Goal: Task Accomplishment & Management: Complete application form

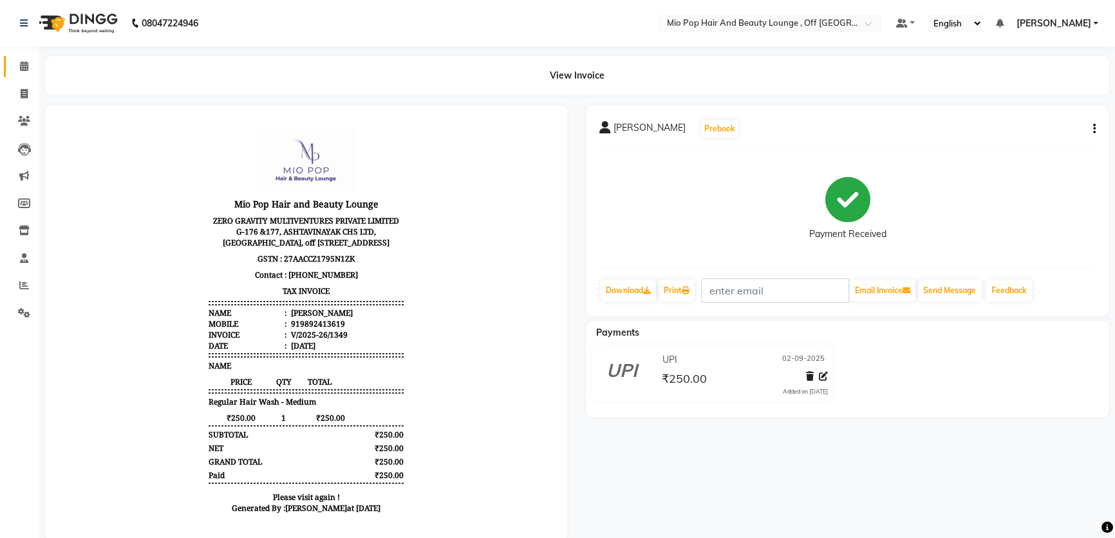
click at [10, 62] on link "Calendar" at bounding box center [19, 66] width 31 height 21
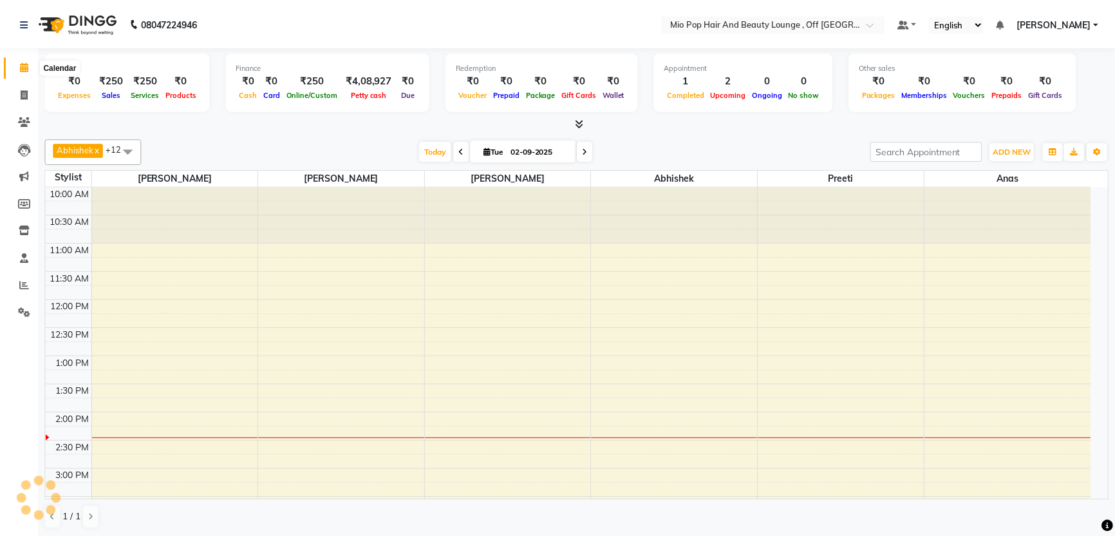
scroll to position [226, 0]
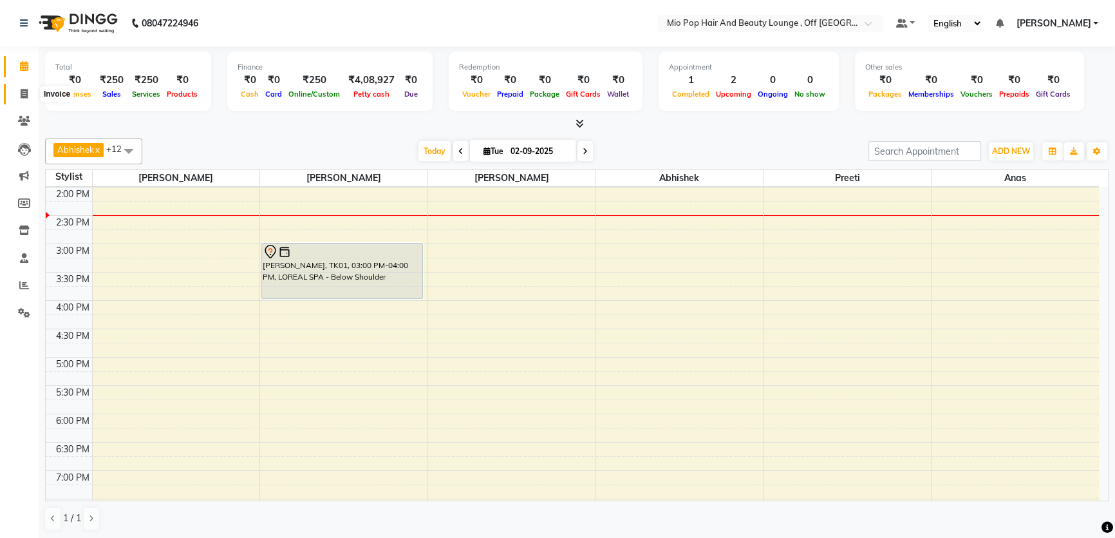
click at [22, 96] on icon at bounding box center [24, 94] width 7 height 10
select select "6567"
select select "service"
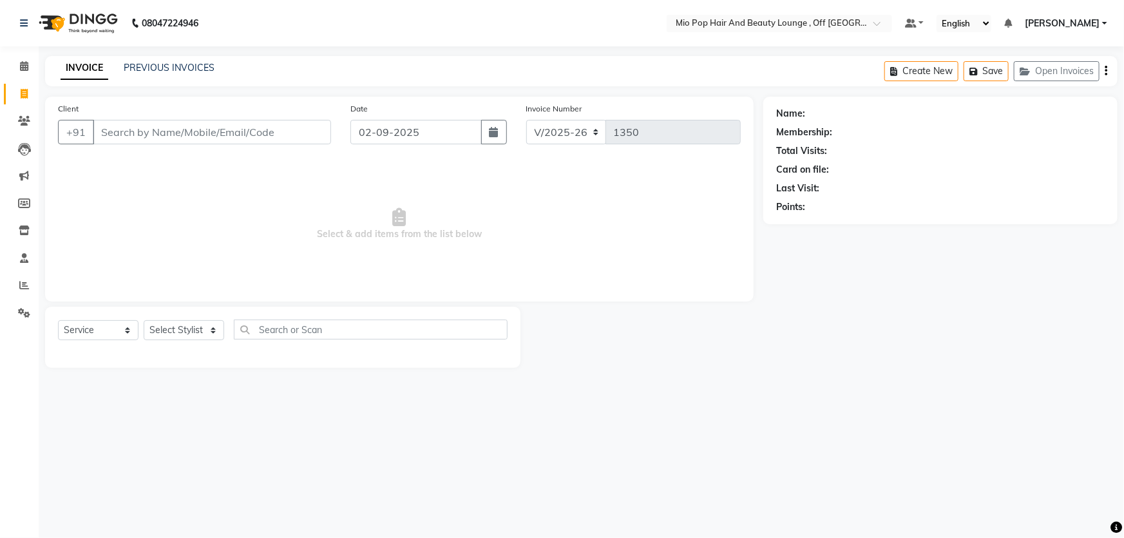
click at [169, 134] on input "Client" at bounding box center [212, 132] width 238 height 24
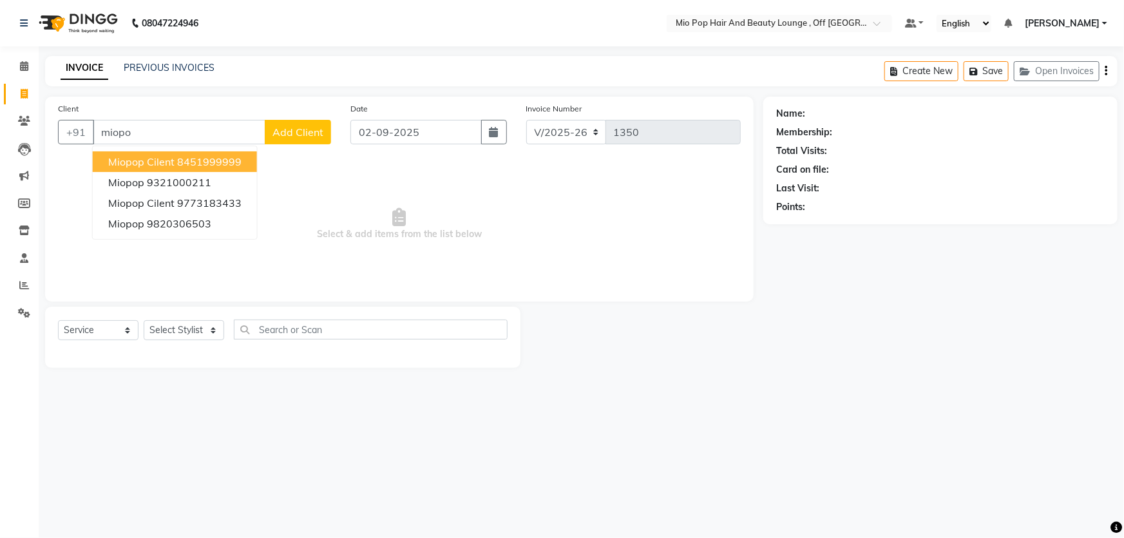
click at [153, 159] on span "miopop cilent" at bounding box center [141, 161] width 66 height 13
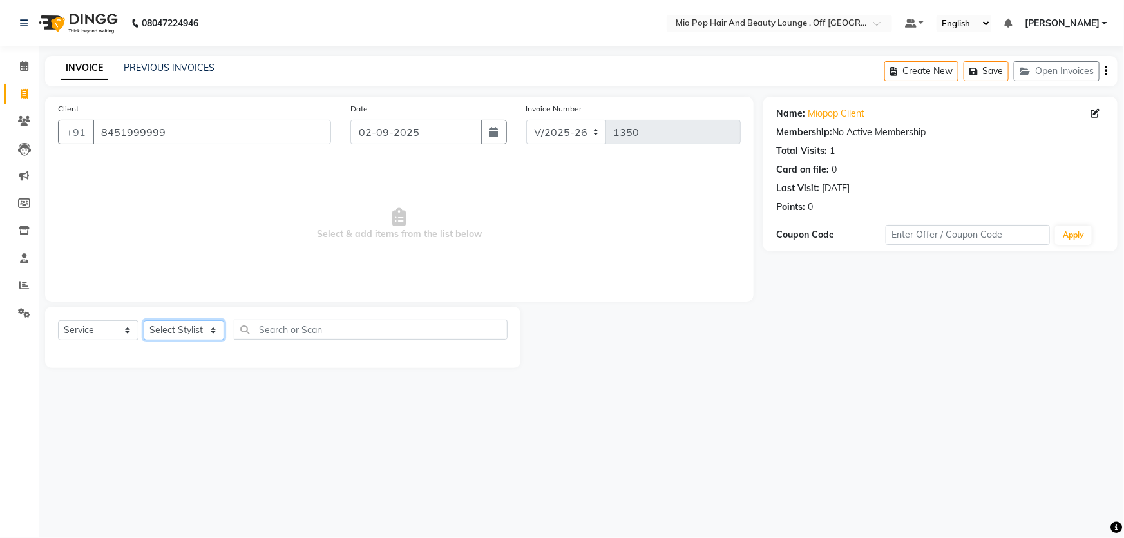
click at [164, 338] on select "Select Stylist Abhishek anas [PERSON_NAME] [PERSON_NAME] [PERSON_NAME] preeti […" at bounding box center [184, 330] width 80 height 20
click at [173, 125] on input "8451999999" at bounding box center [212, 132] width 238 height 24
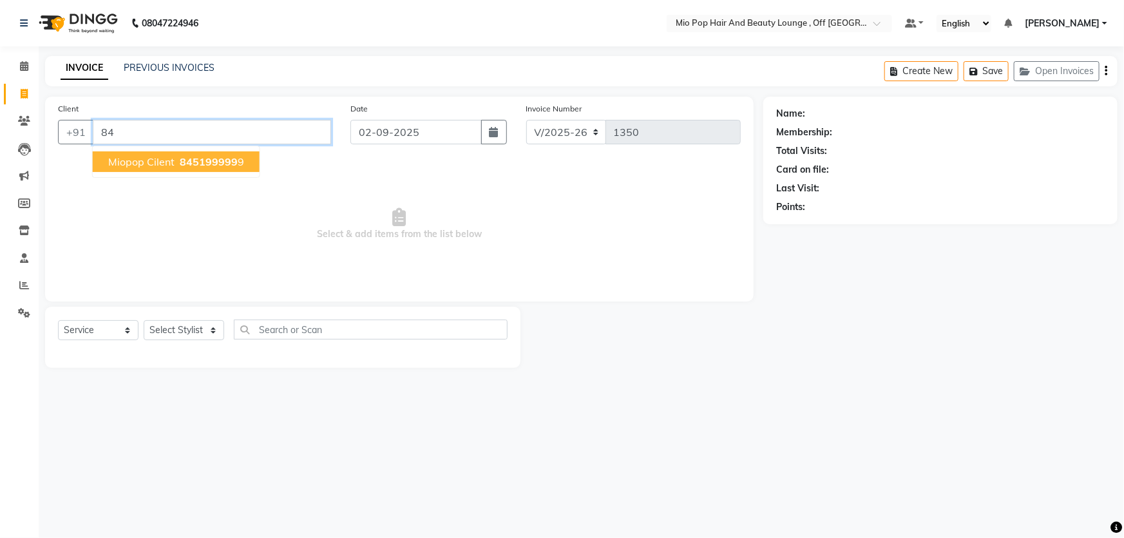
type input "8"
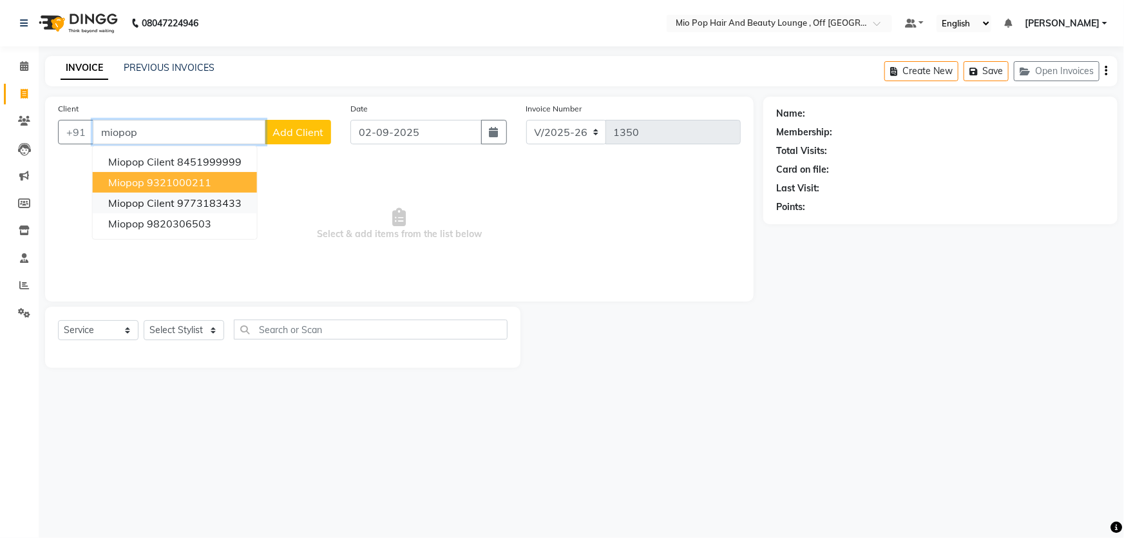
click at [204, 193] on ngb-typeahead-window "miopop cilent 8451999999 Miopop 9321000211 miopop cilent 9773183433 miopop 9820…" at bounding box center [174, 193] width 165 height 94
drag, startPoint x: 193, startPoint y: 180, endPoint x: 204, endPoint y: 187, distance: 12.7
click at [202, 185] on ngb-highlight "9321000211" at bounding box center [179, 182] width 64 height 13
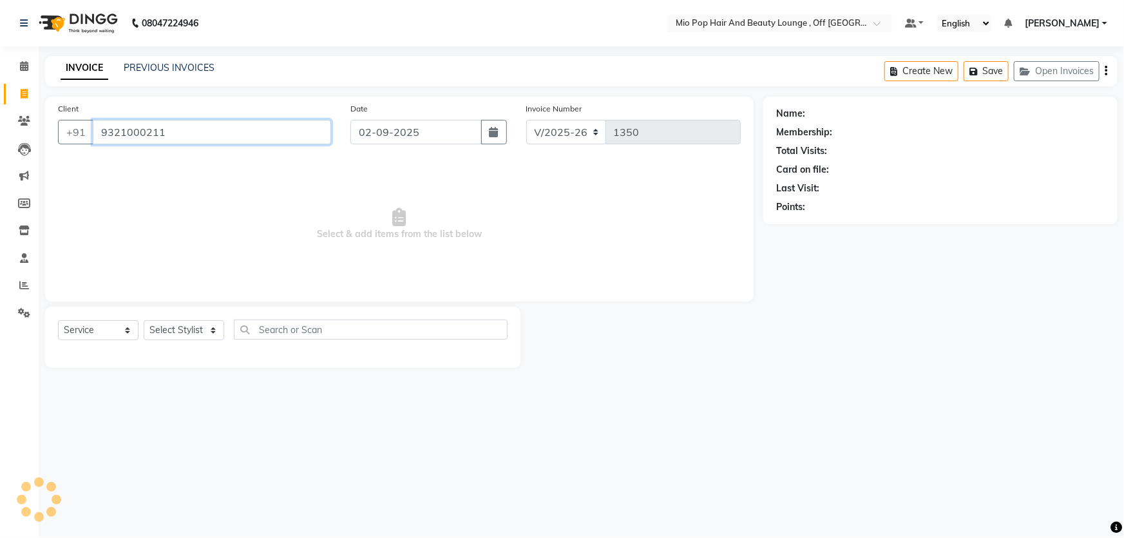
type input "9321000211"
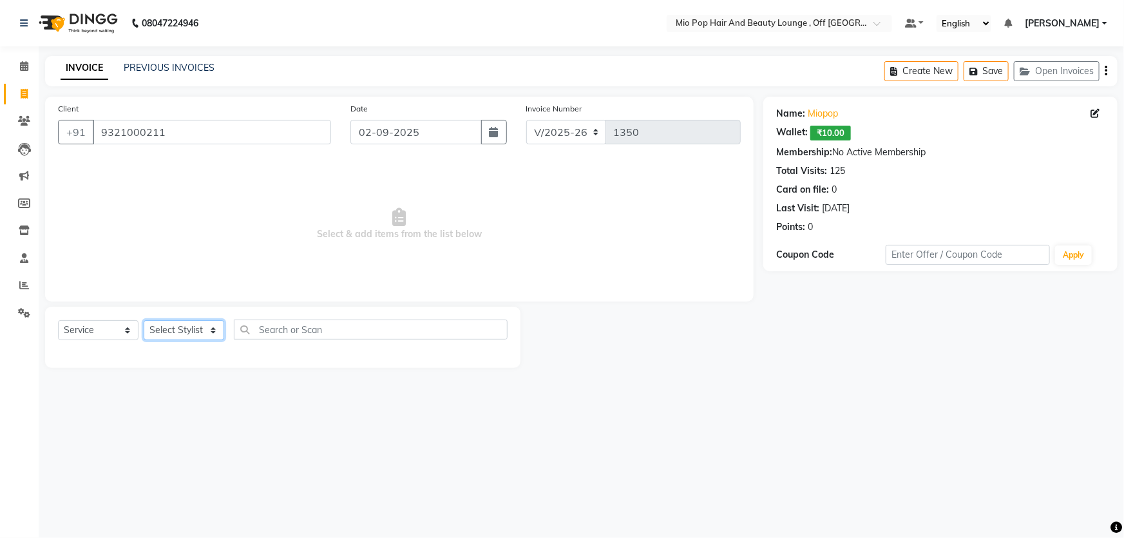
click at [171, 331] on select "Select Stylist Abhishek anas [PERSON_NAME] [PERSON_NAME] [PERSON_NAME] preeti […" at bounding box center [184, 330] width 80 height 20
select select "62922"
click at [144, 320] on select "Select Stylist Abhishek anas [PERSON_NAME] [PERSON_NAME] [PERSON_NAME] preeti […" at bounding box center [184, 330] width 80 height 20
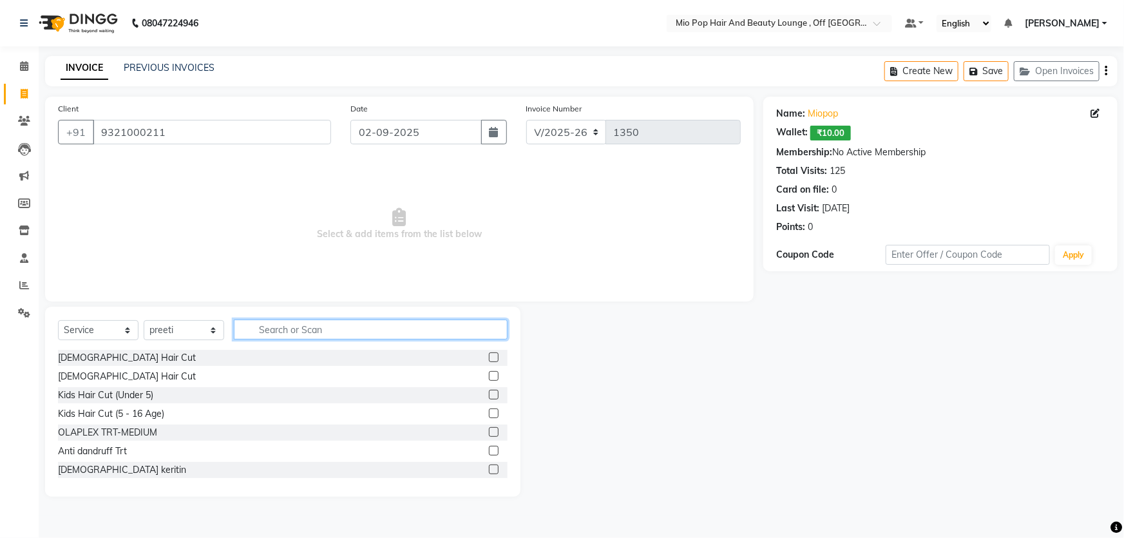
click at [314, 321] on input "text" at bounding box center [371, 329] width 274 height 20
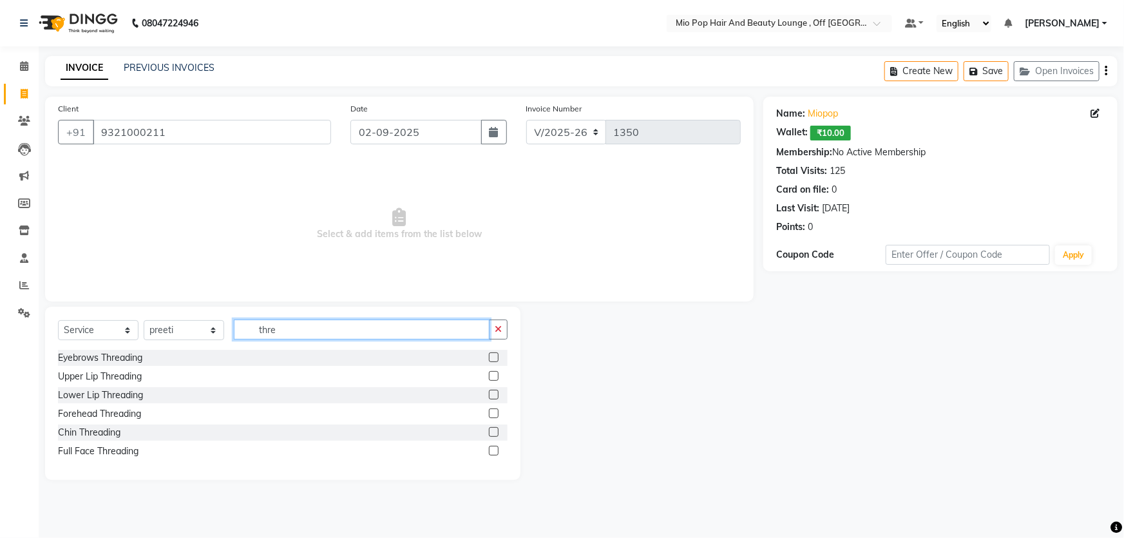
type input "thre"
click at [492, 358] on label at bounding box center [494, 357] width 10 height 10
click at [492, 358] on input "checkbox" at bounding box center [493, 357] width 8 height 8
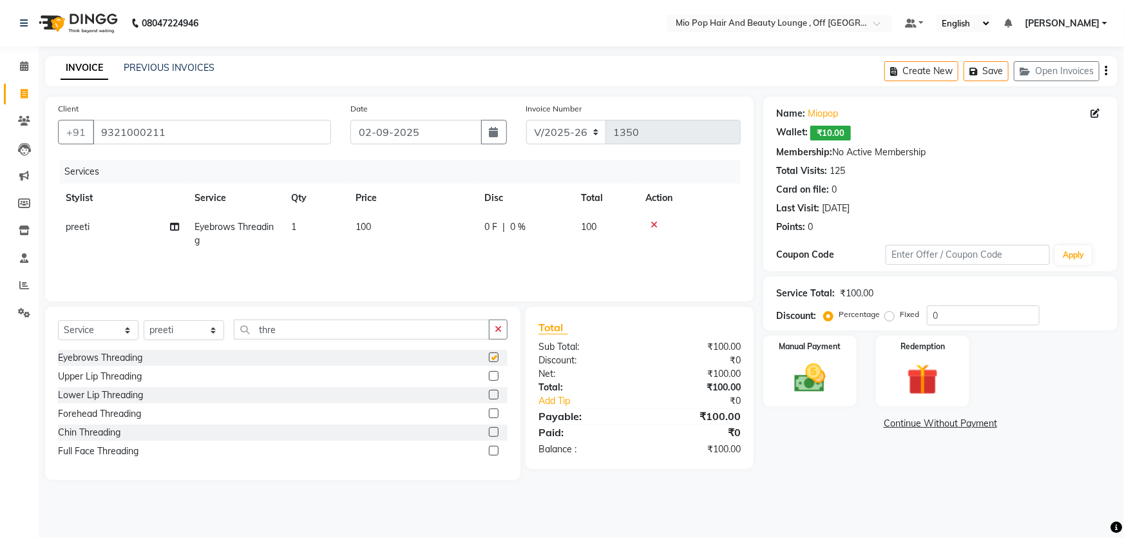
checkbox input "false"
click at [360, 234] on td "100" at bounding box center [412, 233] width 129 height 42
select select "62922"
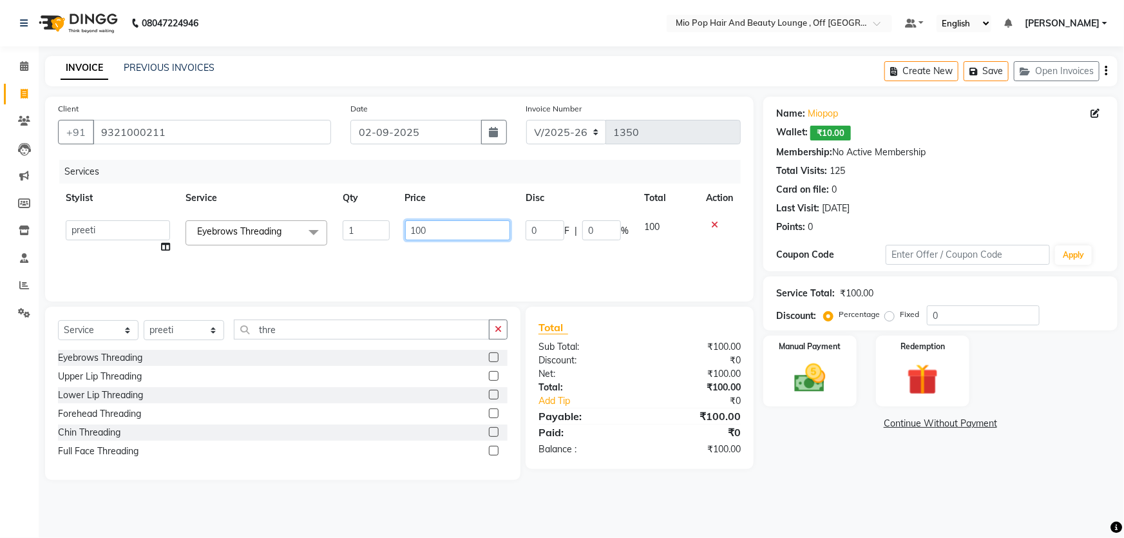
click at [420, 227] on input "100" at bounding box center [458, 230] width 106 height 20
type input "120"
drag, startPoint x: 447, startPoint y: 245, endPoint x: 454, endPoint y: 250, distance: 8.4
click at [449, 246] on td "120" at bounding box center [457, 236] width 121 height 49
select select "62922"
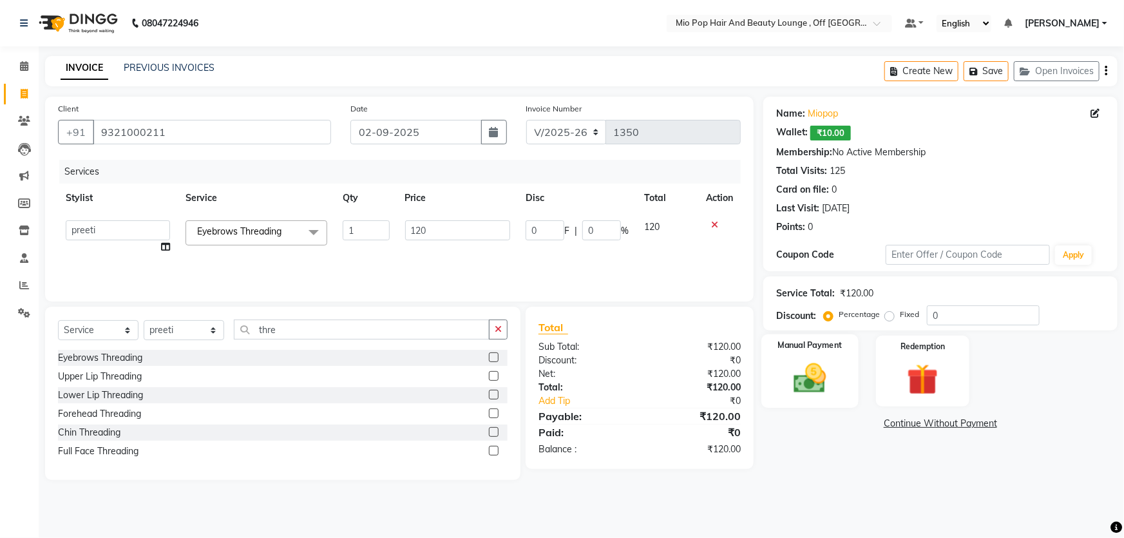
click at [797, 359] on div "Manual Payment" at bounding box center [809, 371] width 97 height 74
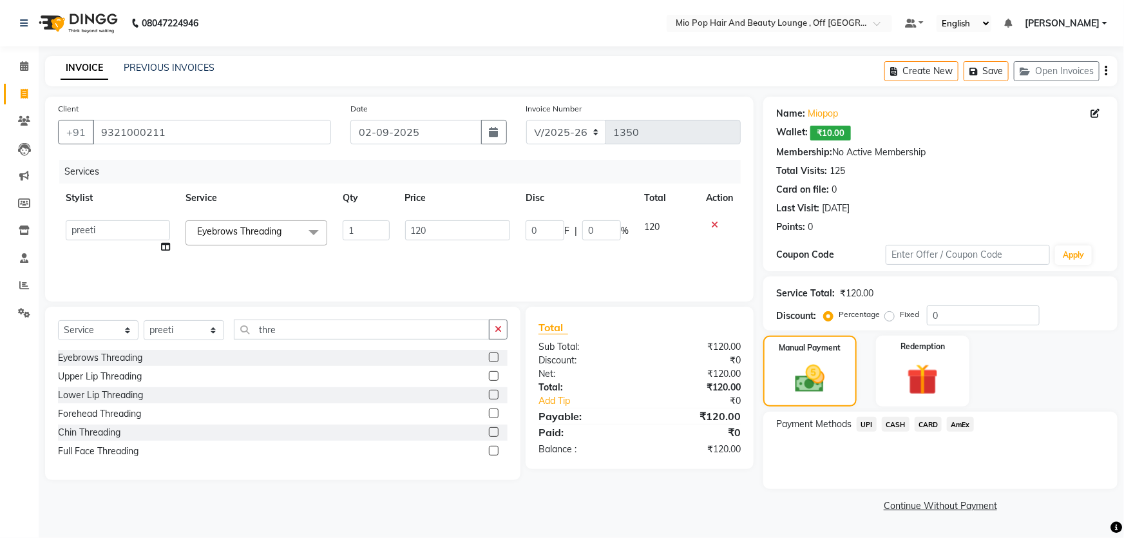
click at [889, 426] on span "CASH" at bounding box center [895, 424] width 28 height 15
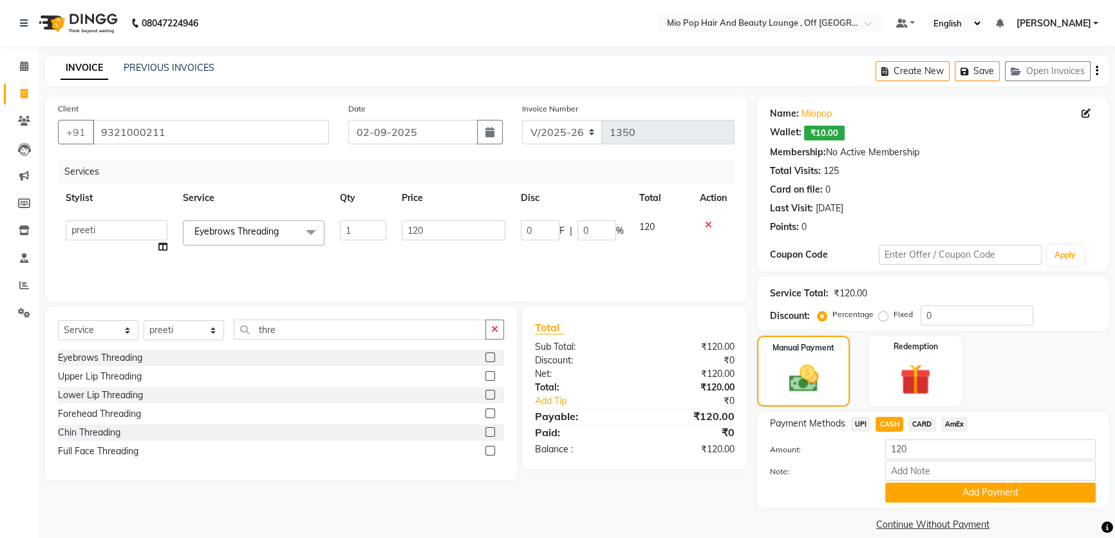
click at [958, 489] on button "Add Payment" at bounding box center [990, 492] width 211 height 20
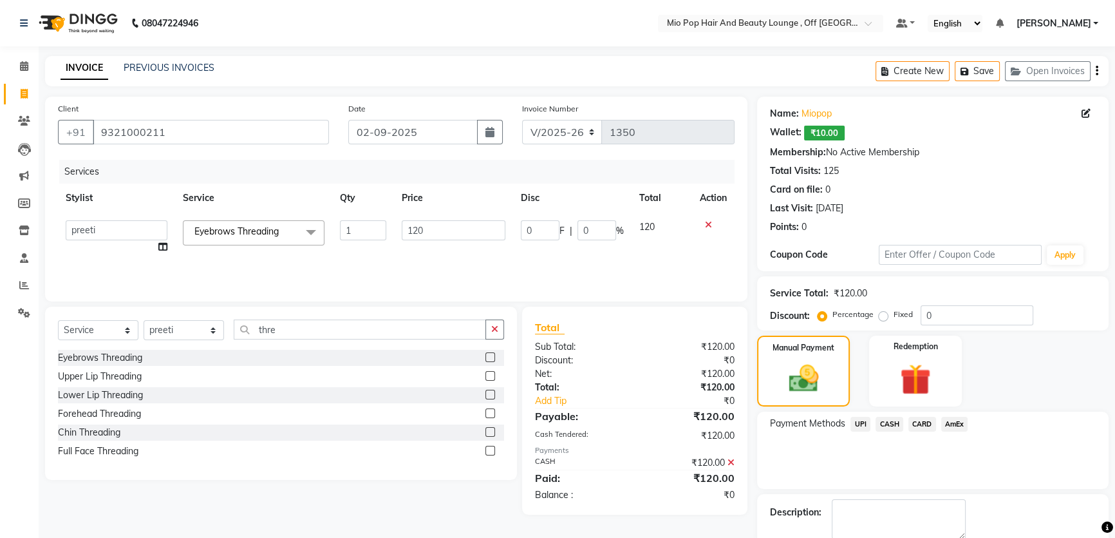
scroll to position [68, 0]
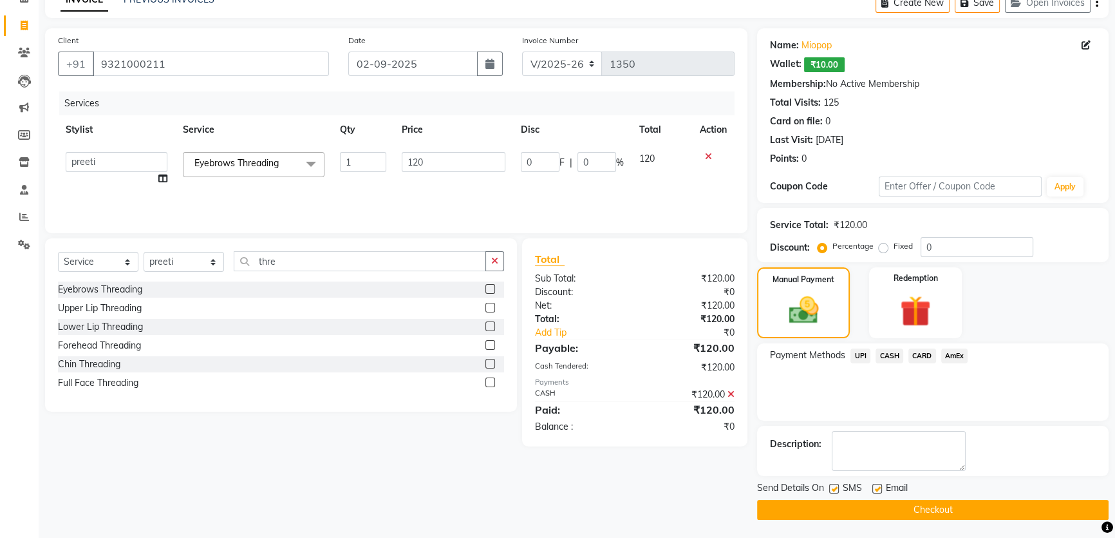
click at [925, 515] on button "Checkout" at bounding box center [933, 510] width 352 height 20
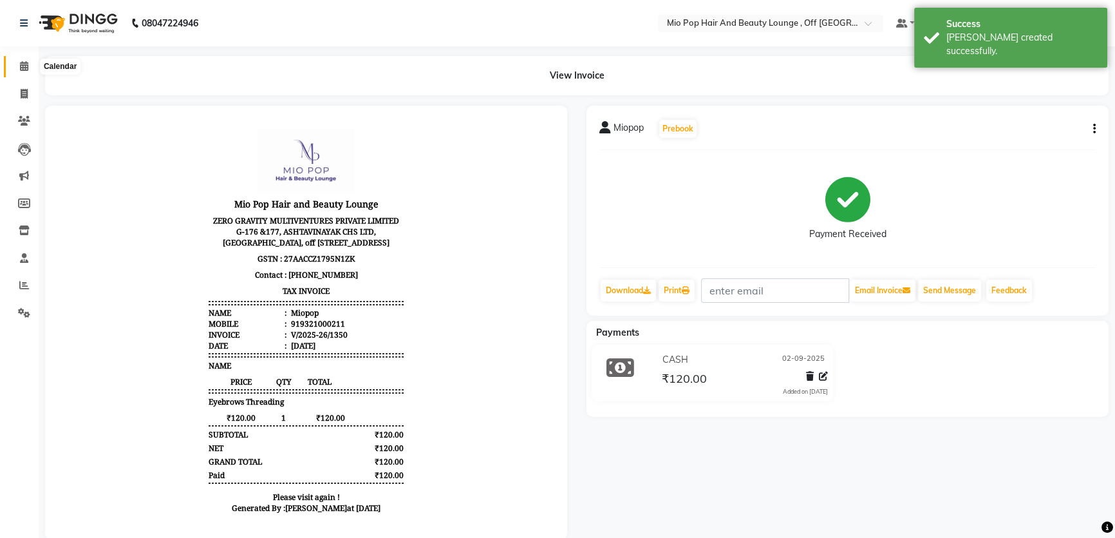
click at [17, 64] on span at bounding box center [24, 66] width 23 height 15
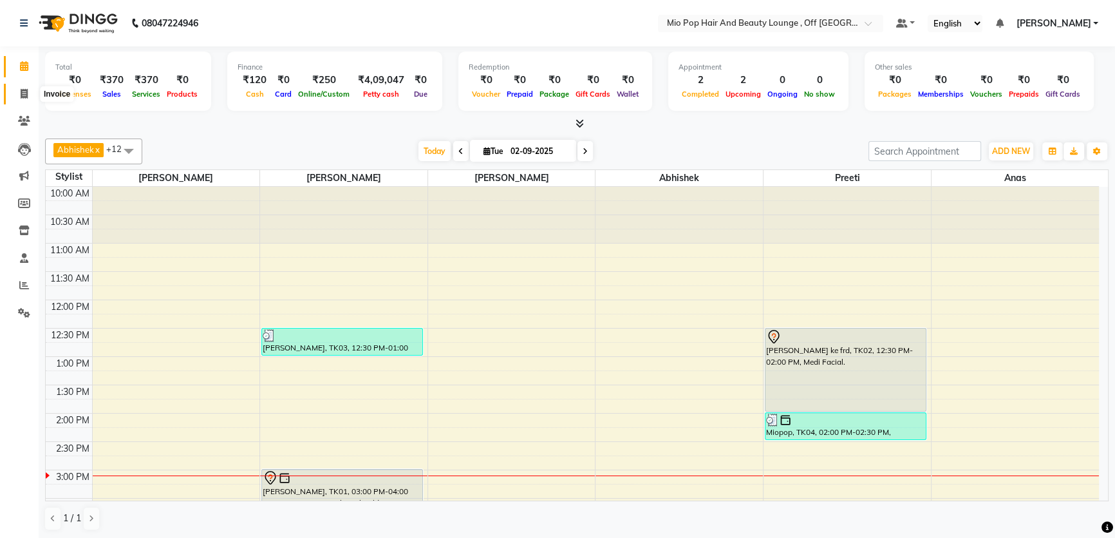
click at [18, 92] on span at bounding box center [24, 94] width 23 height 15
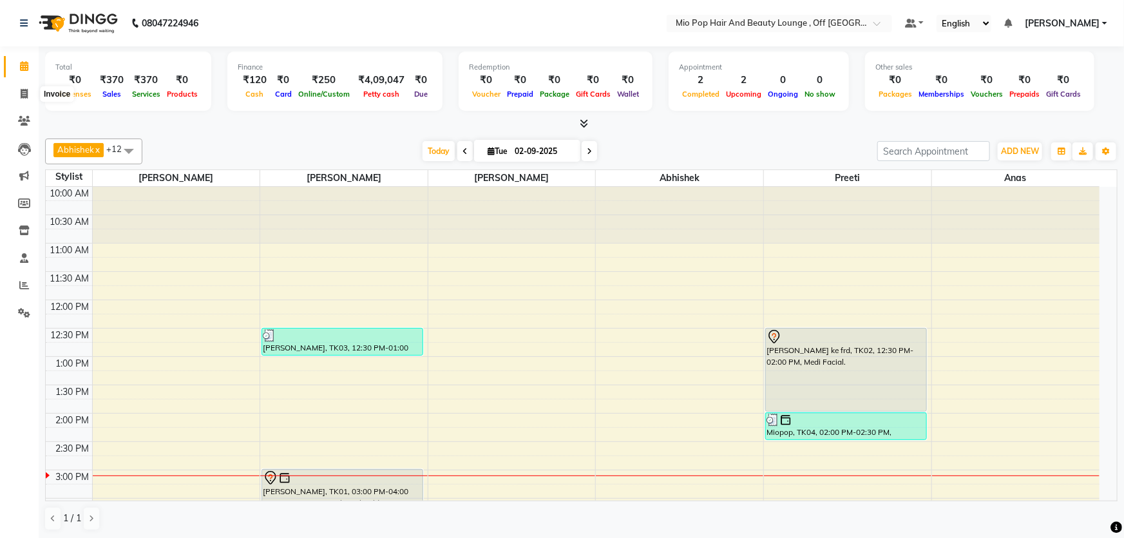
select select "6567"
select select "service"
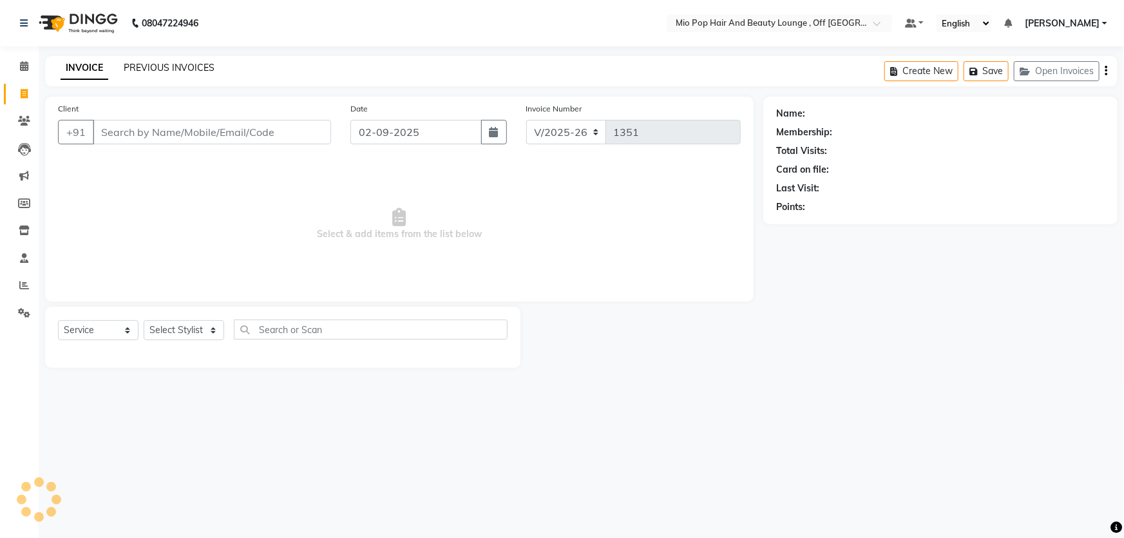
click at [147, 66] on link "PREVIOUS INVOICES" at bounding box center [169, 68] width 91 height 12
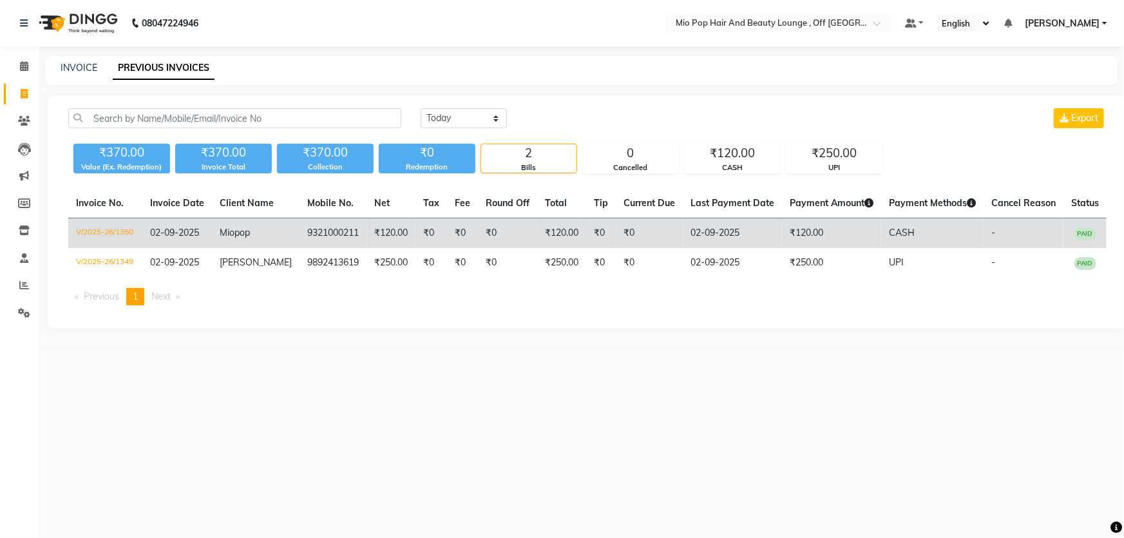
click at [447, 241] on td "₹0" at bounding box center [462, 233] width 31 height 30
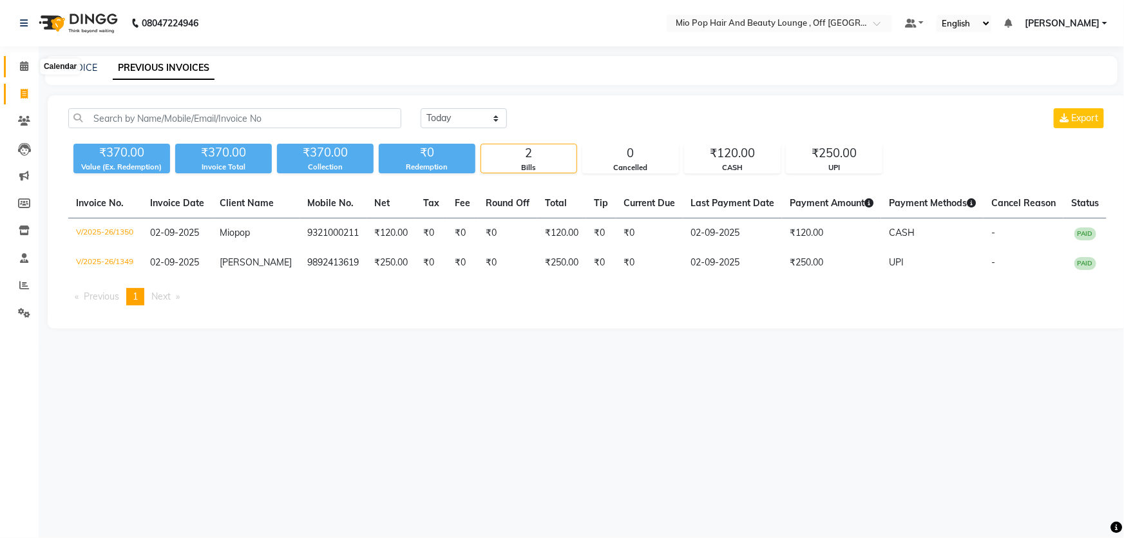
click at [17, 59] on span at bounding box center [24, 66] width 23 height 15
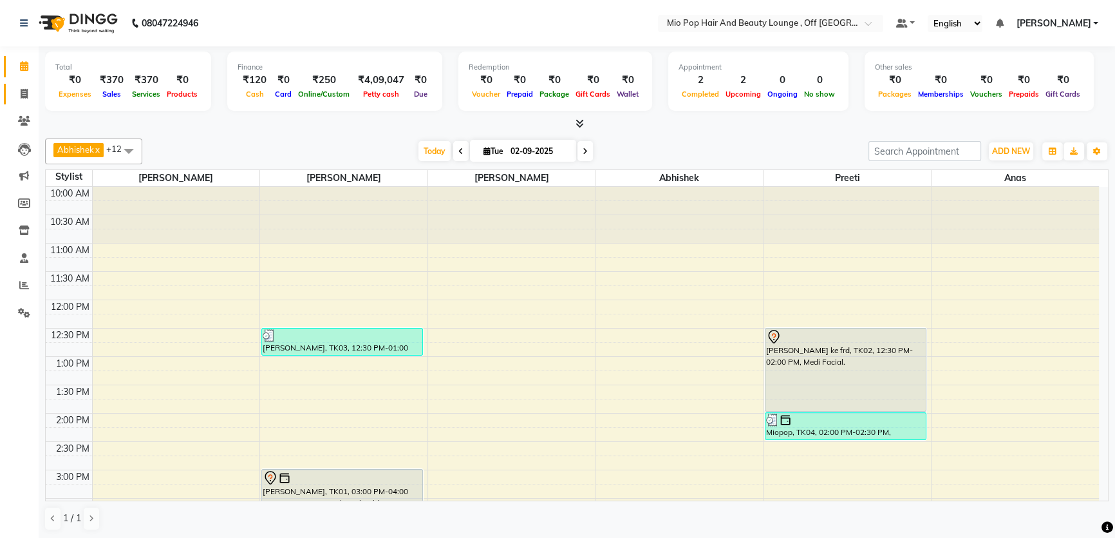
click at [6, 90] on link "Invoice" at bounding box center [19, 94] width 31 height 21
select select "service"
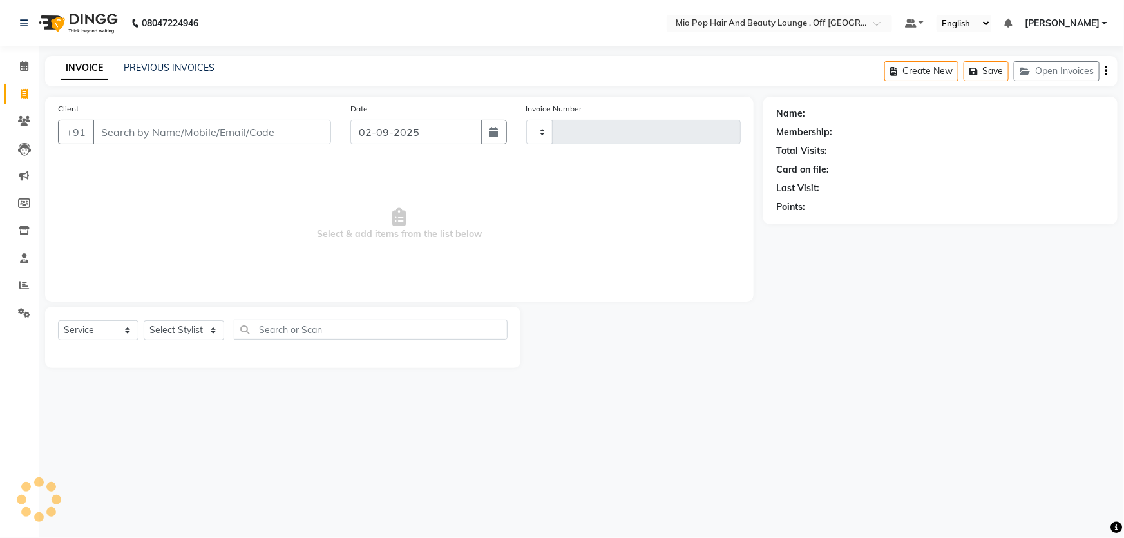
type input "1351"
select select "6567"
click at [26, 69] on icon at bounding box center [24, 66] width 8 height 10
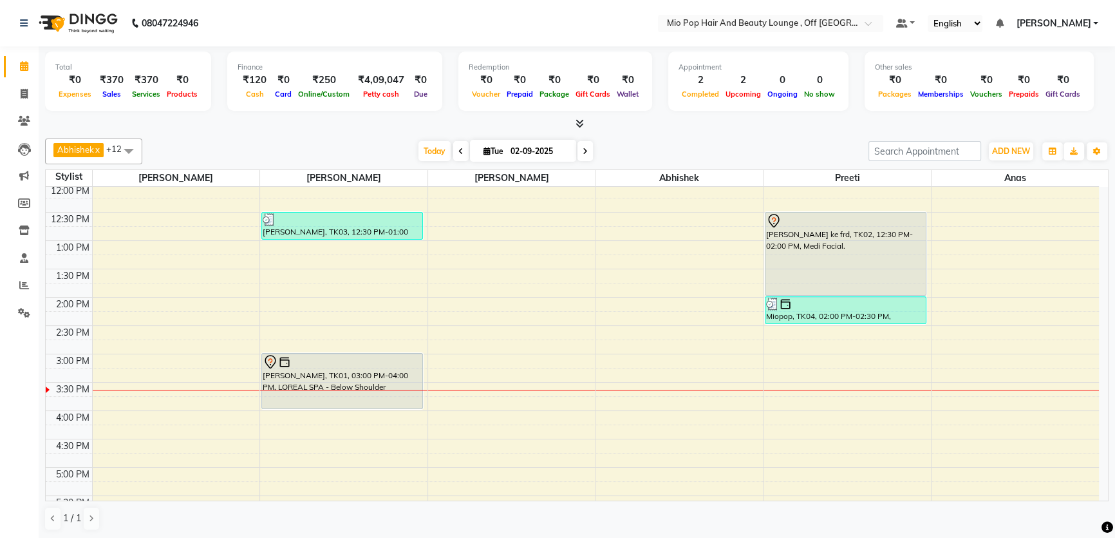
scroll to position [117, 0]
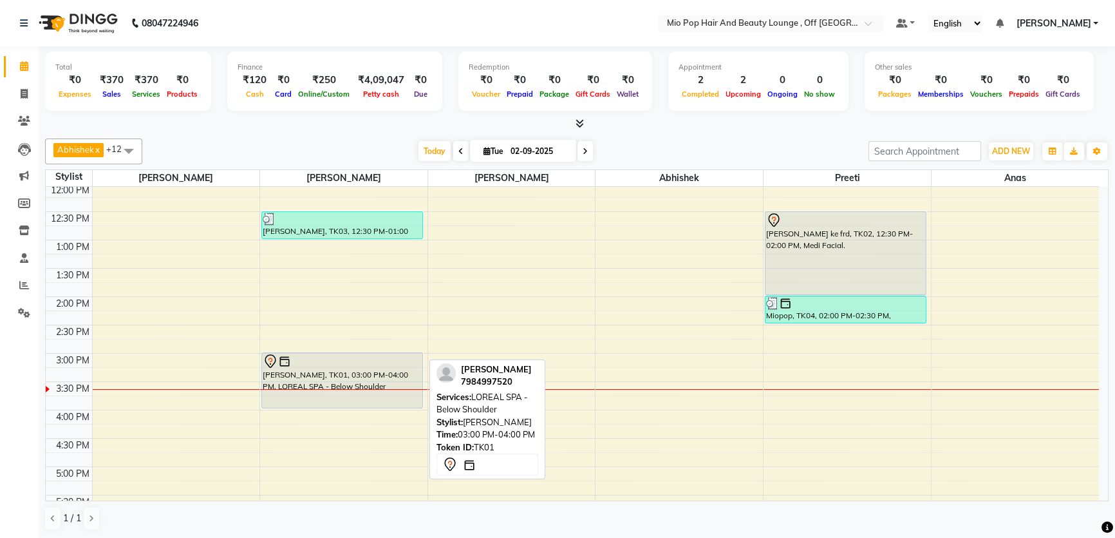
click at [350, 358] on div "sejal, TK03, 12:30 PM-01:00 PM, Regular Hair Wash - Medium dr rukhsar patel, TK…" at bounding box center [343, 409] width 167 height 679
click at [352, 362] on div at bounding box center [342, 360] width 159 height 15
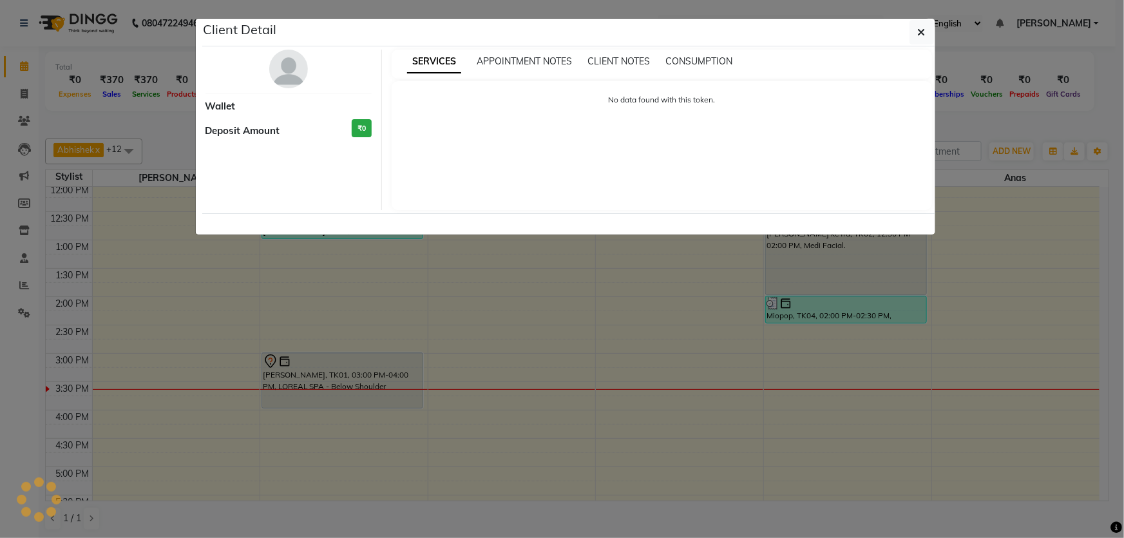
select select "7"
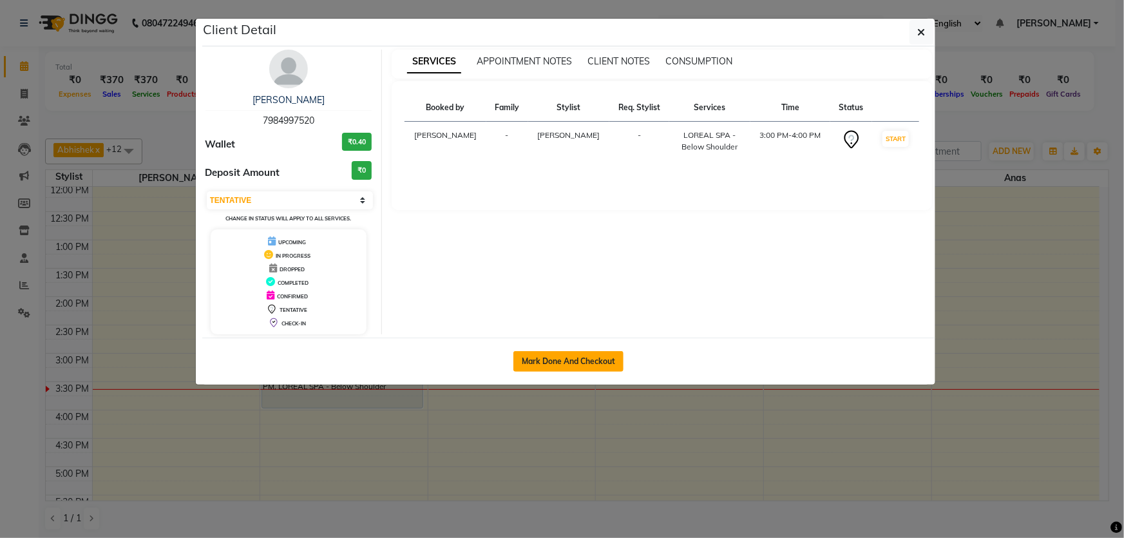
click at [562, 355] on button "Mark Done And Checkout" at bounding box center [568, 361] width 110 height 21
select select "service"
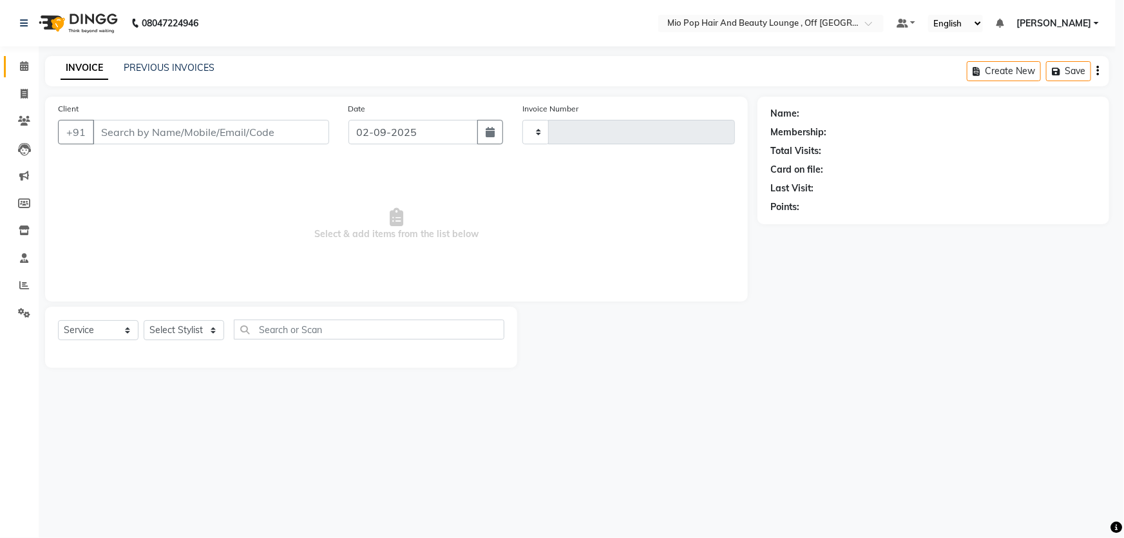
type input "1351"
select select "6567"
select select "3"
type input "7984997520"
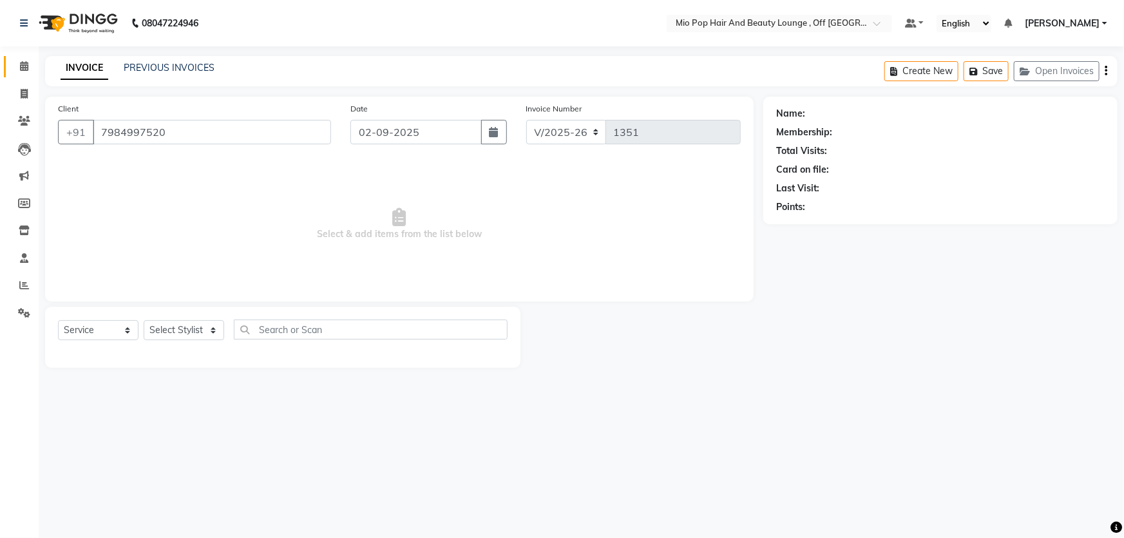
select select "55180"
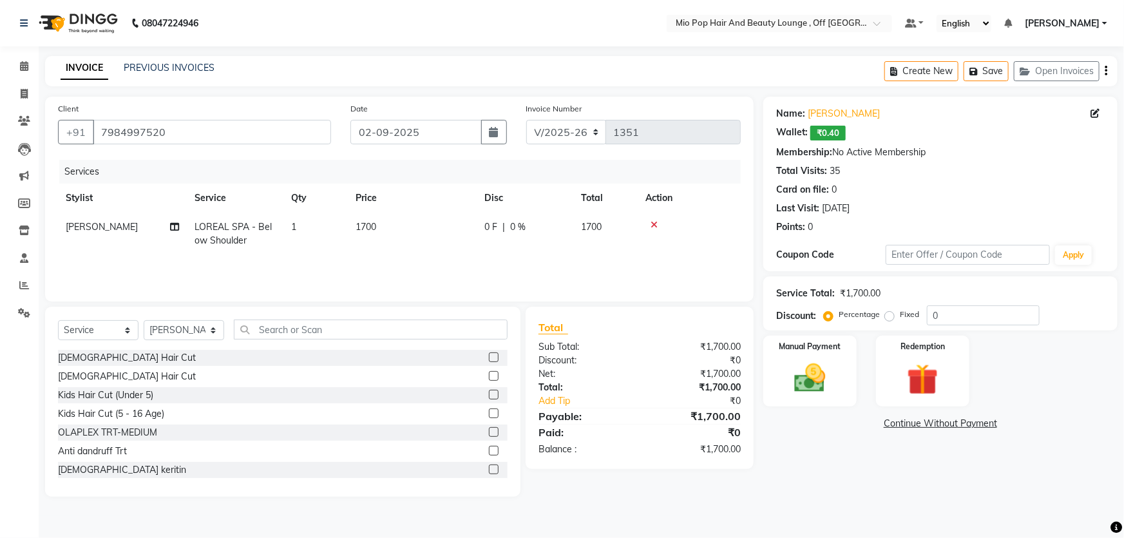
click at [225, 232] on td "LOREAL SPA - Below Shoulder" at bounding box center [235, 233] width 97 height 42
select select "55180"
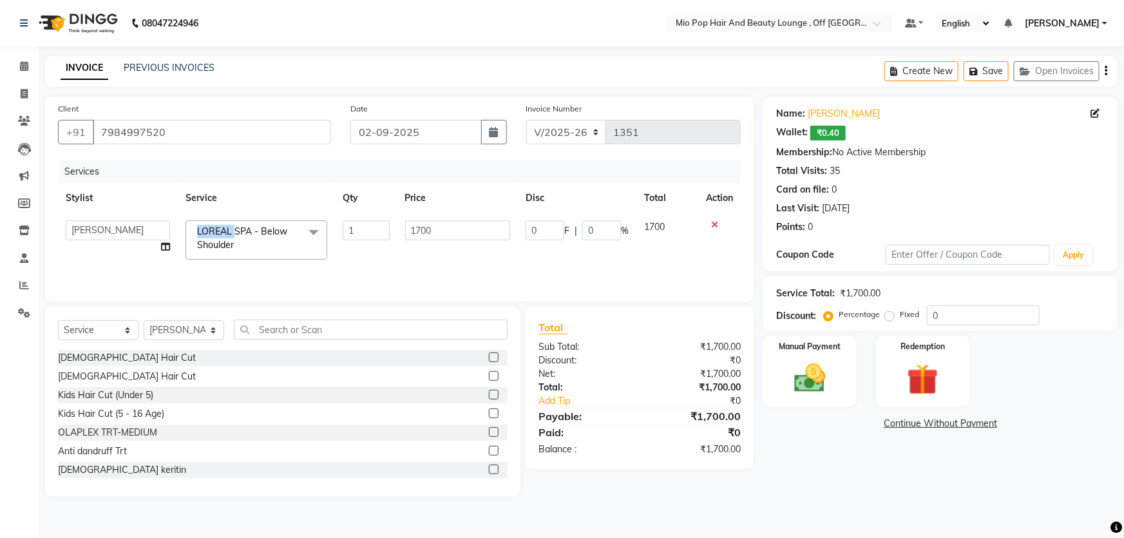
click at [225, 232] on span "LOREAL SPA - Below Shoulder" at bounding box center [242, 237] width 90 height 25
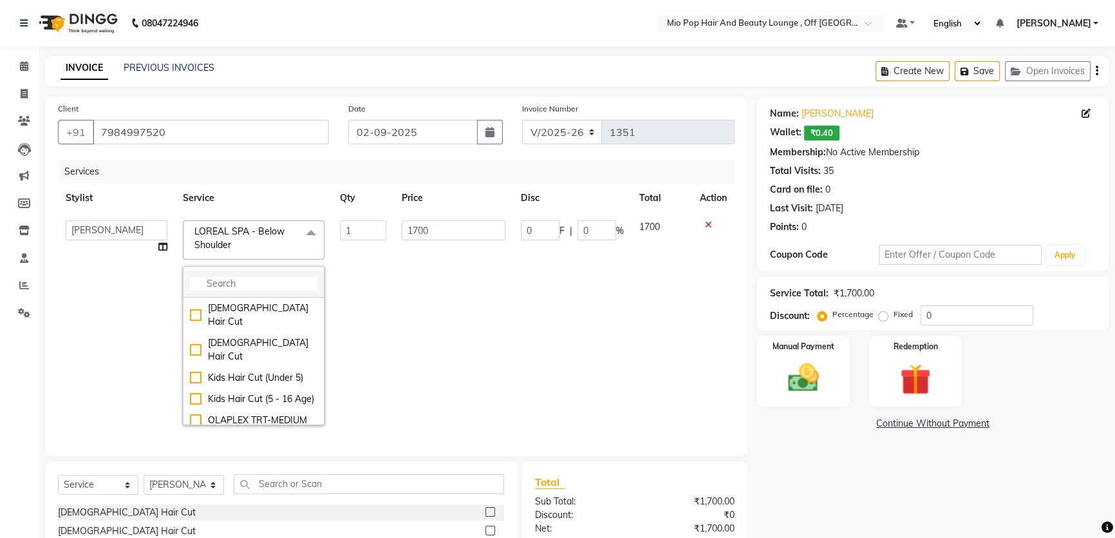
click at [225, 284] on input "multiselect-search" at bounding box center [253, 284] width 127 height 14
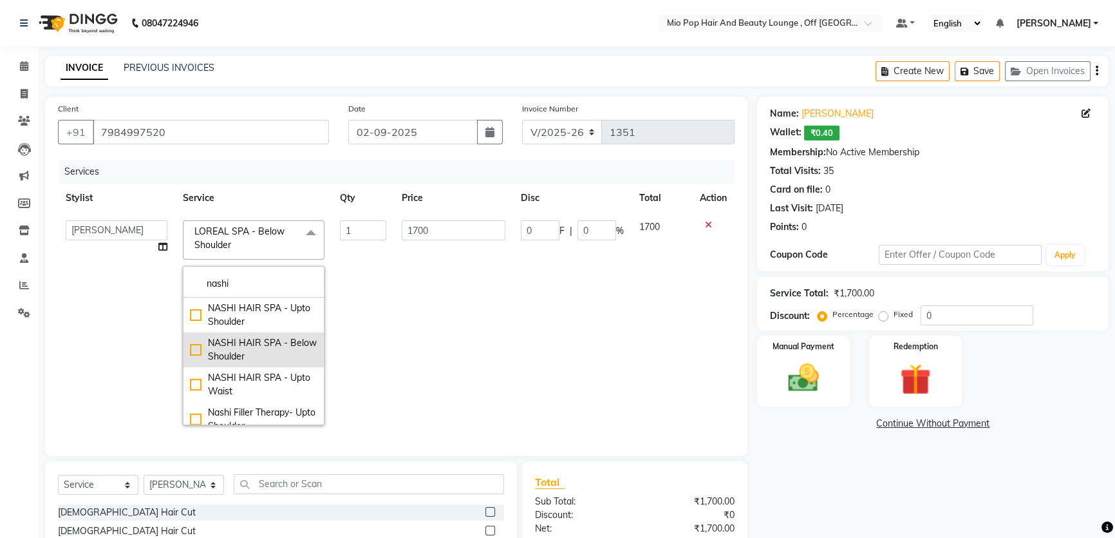
type input "nashi"
click at [197, 348] on div "NASHI HAIR SPA - Below Shoulder" at bounding box center [253, 349] width 127 height 27
checkbox input "true"
type input "2000"
click at [552, 351] on td "0 F | 0 %" at bounding box center [572, 322] width 118 height 220
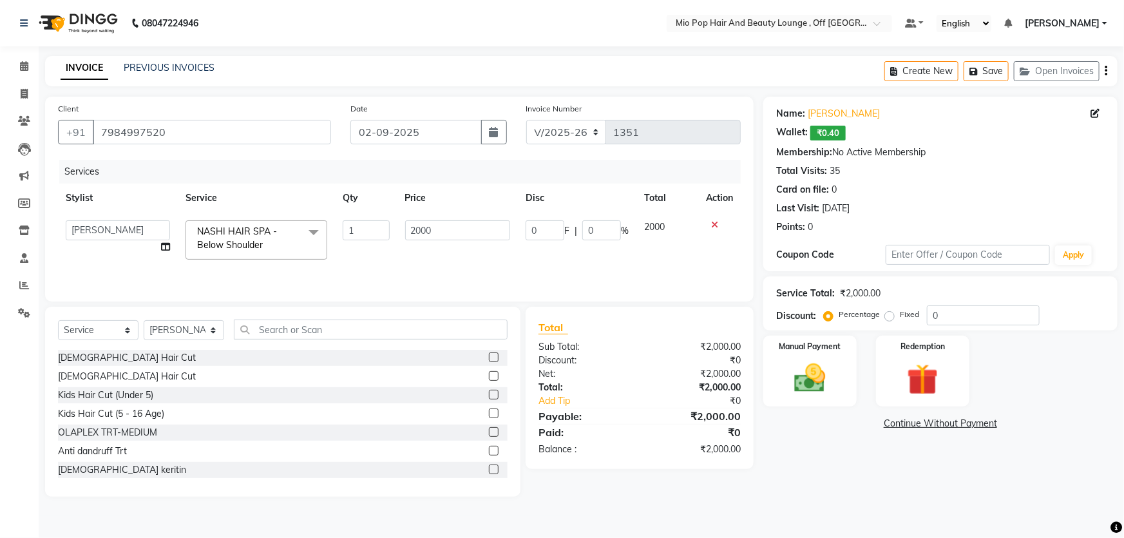
click at [489, 375] on label at bounding box center [494, 376] width 10 height 10
click at [489, 375] on input "checkbox" at bounding box center [493, 376] width 8 height 8
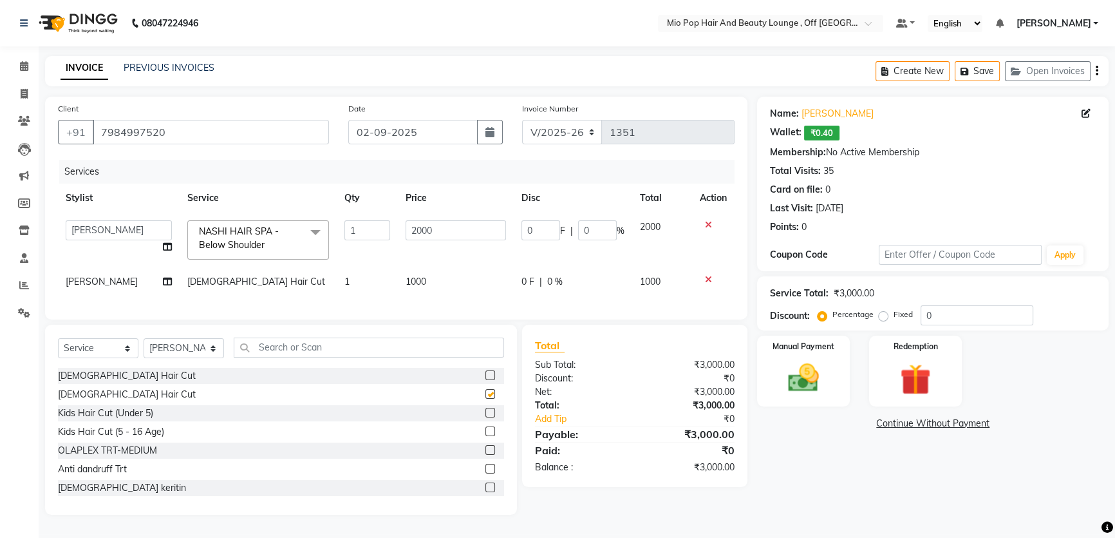
checkbox input "false"
click at [970, 309] on input "0" at bounding box center [977, 315] width 113 height 20
type input "5"
type input "100"
type input "5"
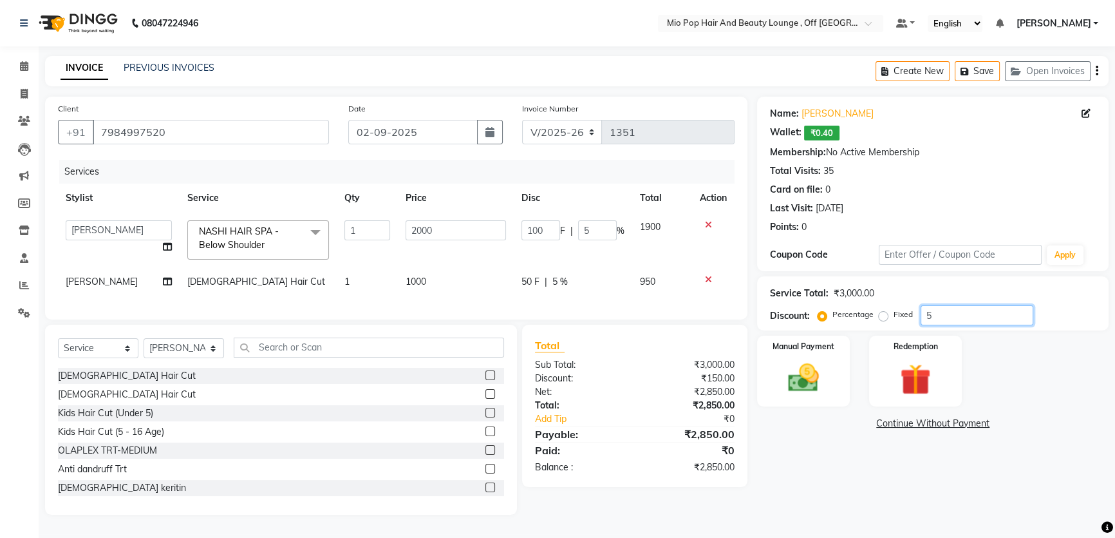
type input "50"
type input "1000"
type input "50"
click at [791, 377] on img at bounding box center [804, 377] width 52 height 37
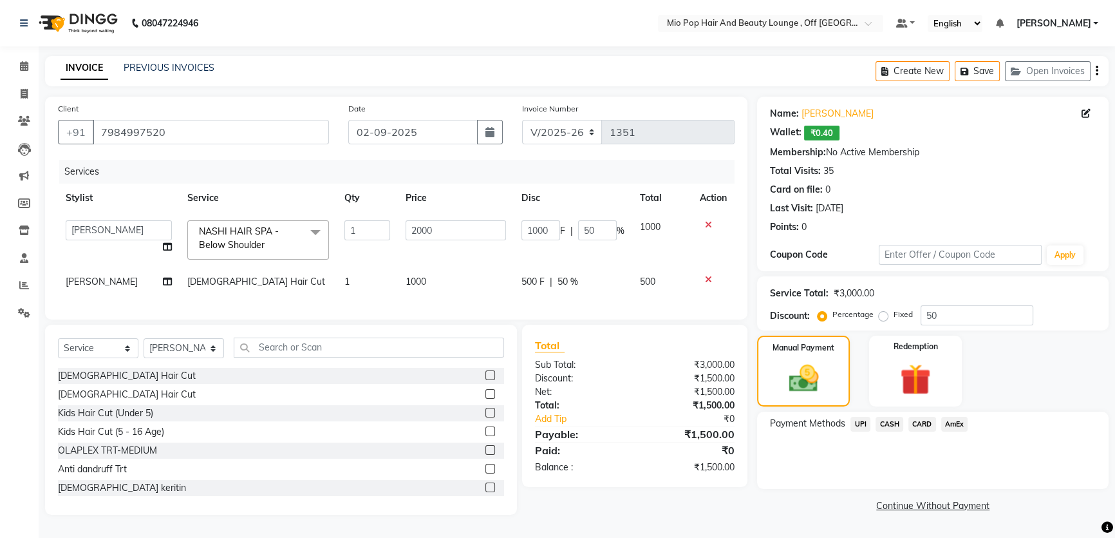
click at [858, 419] on span "UPI" at bounding box center [861, 424] width 20 height 15
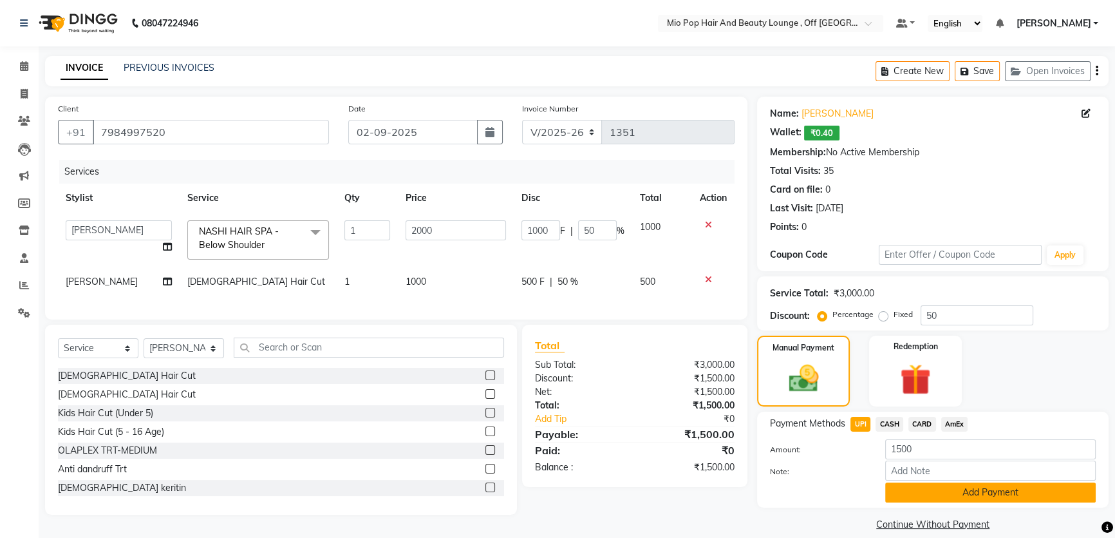
click at [960, 489] on button "Add Payment" at bounding box center [990, 492] width 211 height 20
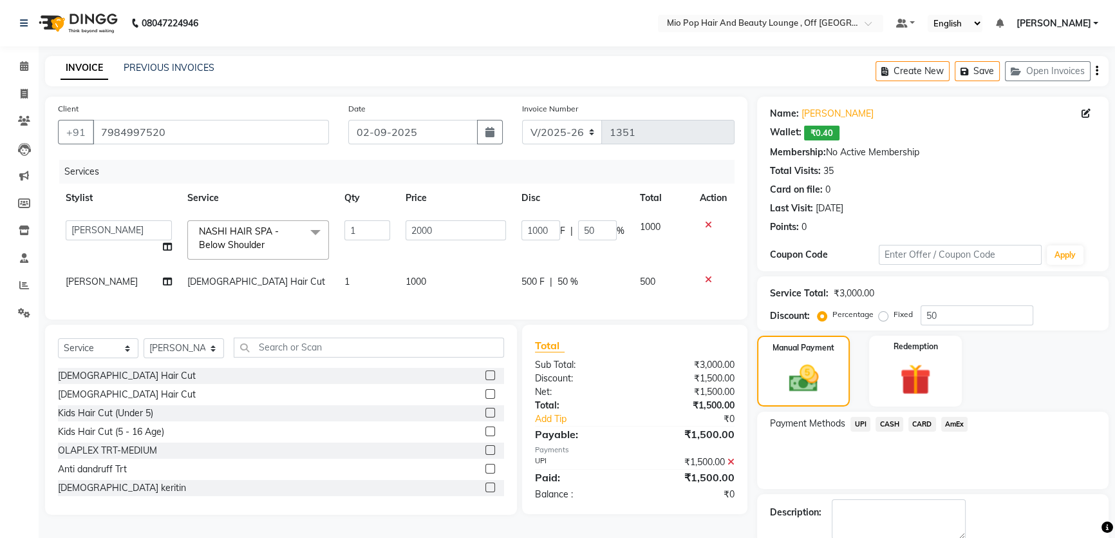
scroll to position [68, 0]
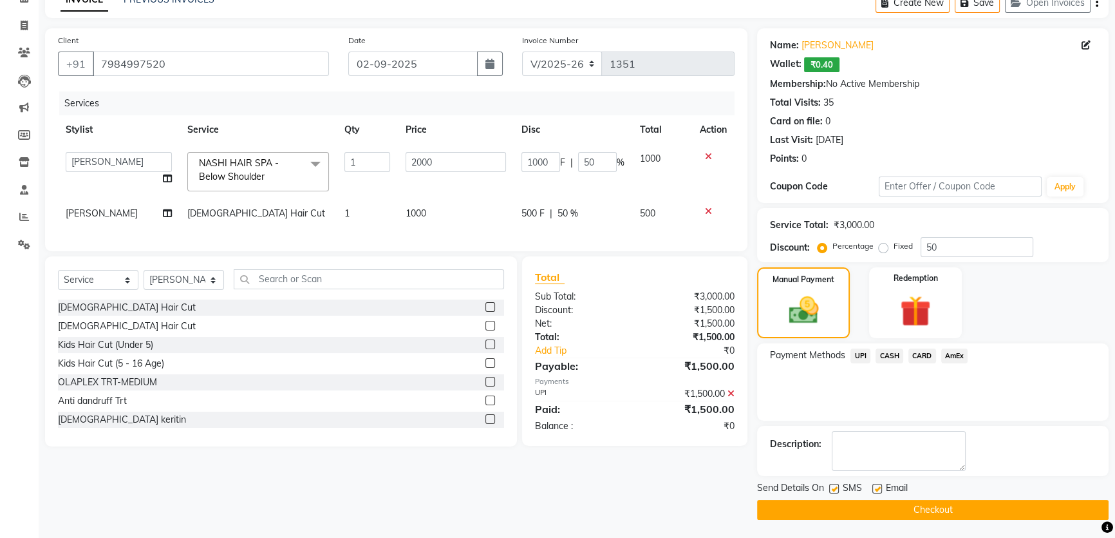
drag, startPoint x: 946, startPoint y: 515, endPoint x: 948, endPoint y: 508, distance: 7.5
click at [946, 514] on button "Checkout" at bounding box center [933, 510] width 352 height 20
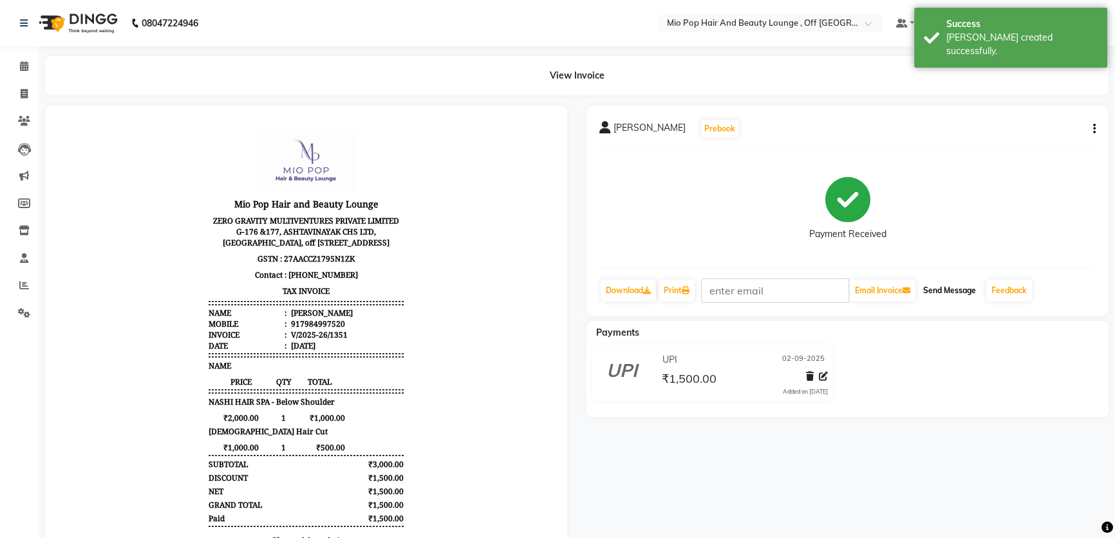
click at [956, 293] on button "Send Message" at bounding box center [949, 290] width 63 height 22
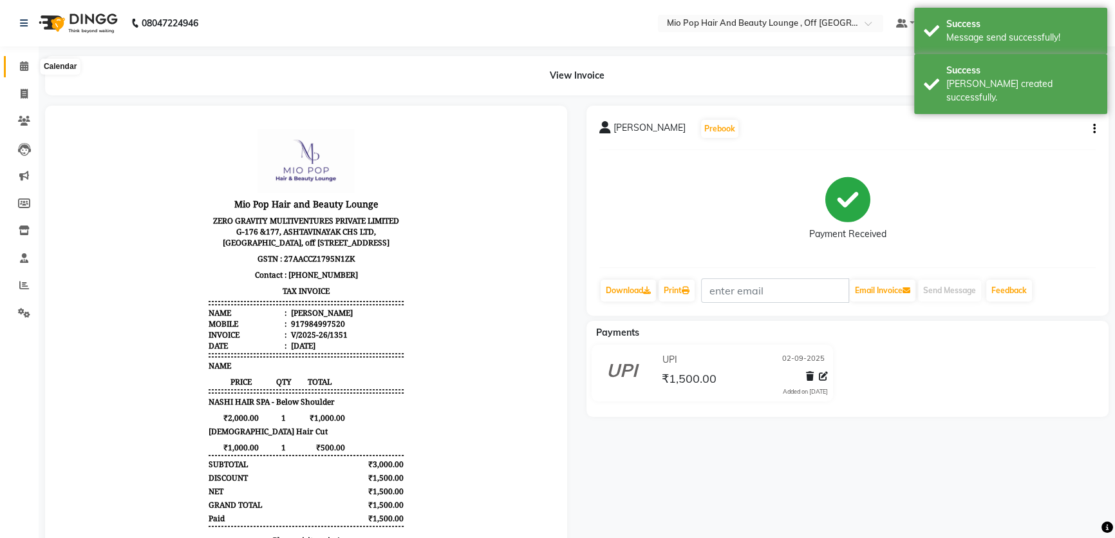
click at [21, 63] on icon at bounding box center [24, 66] width 8 height 10
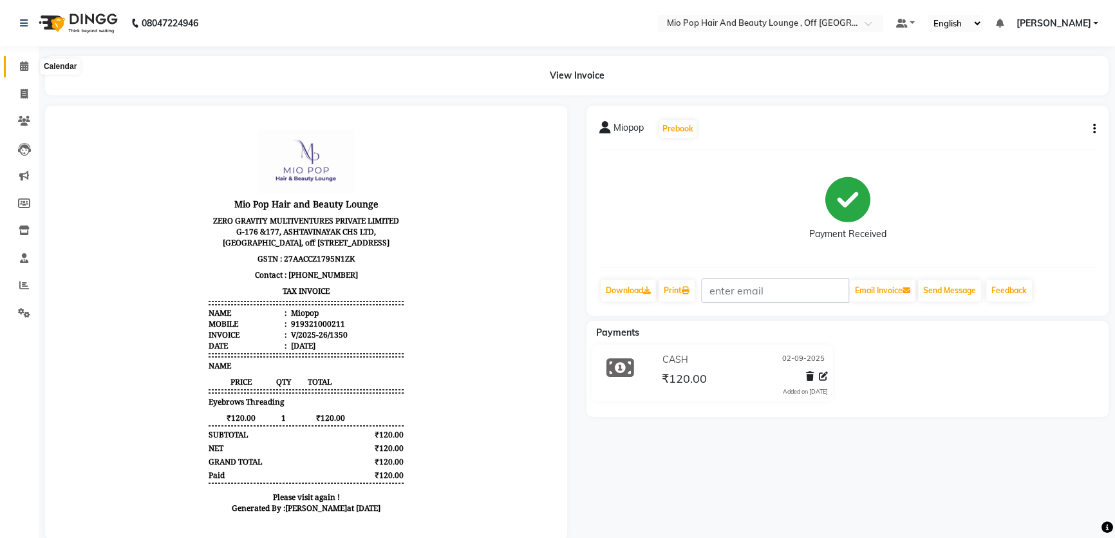
click at [23, 68] on icon at bounding box center [24, 66] width 8 height 10
